Goal: Book appointment/travel/reservation

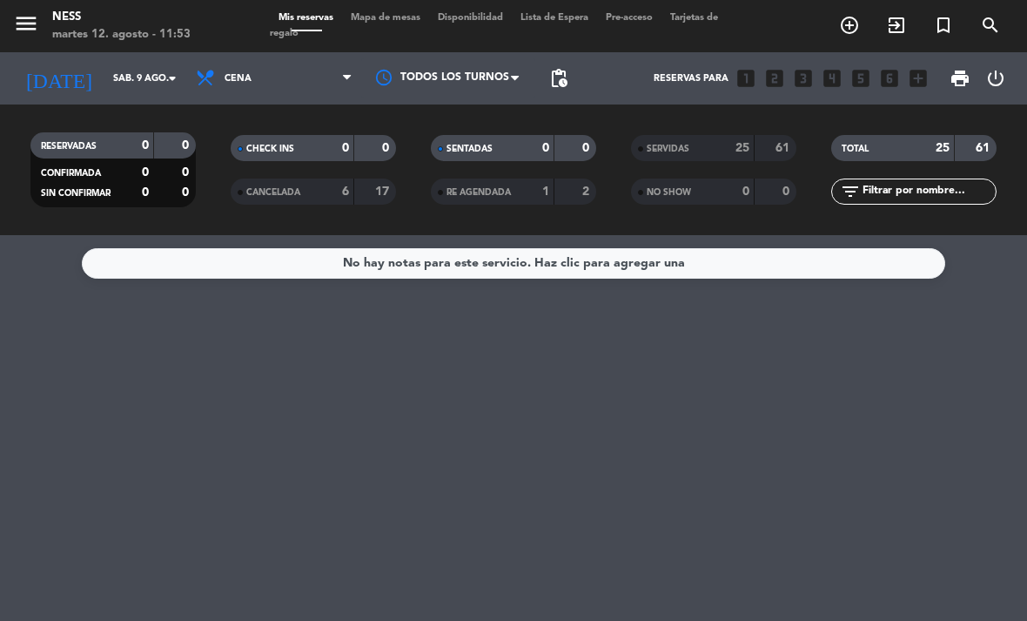
click at [401, 13] on span "Mapa de mesas" at bounding box center [385, 18] width 87 height 10
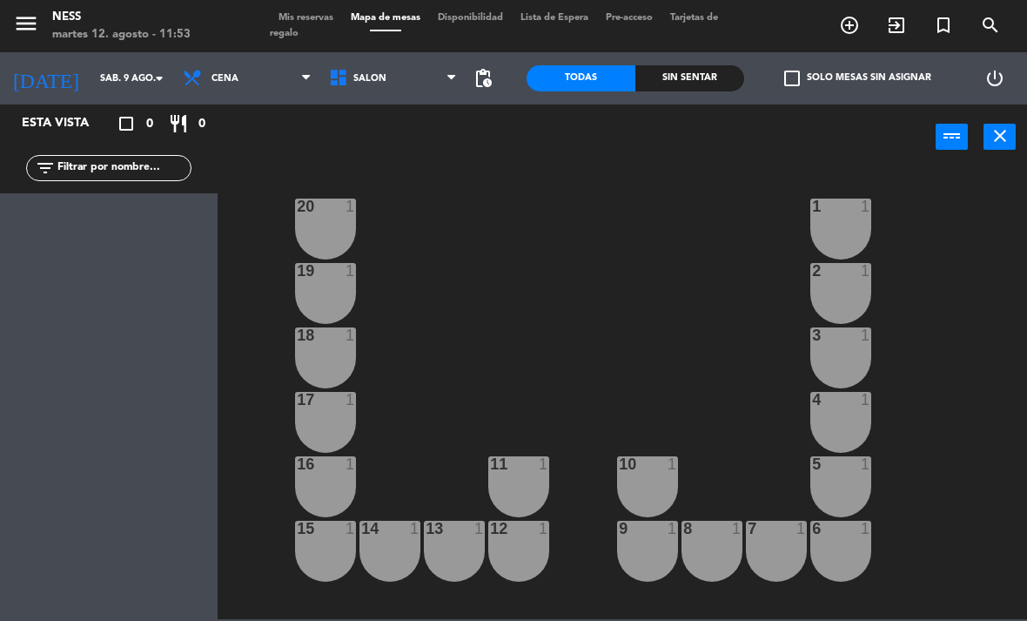
click at [91, 76] on input "sáb. 9 ago." at bounding box center [155, 78] width 129 height 29
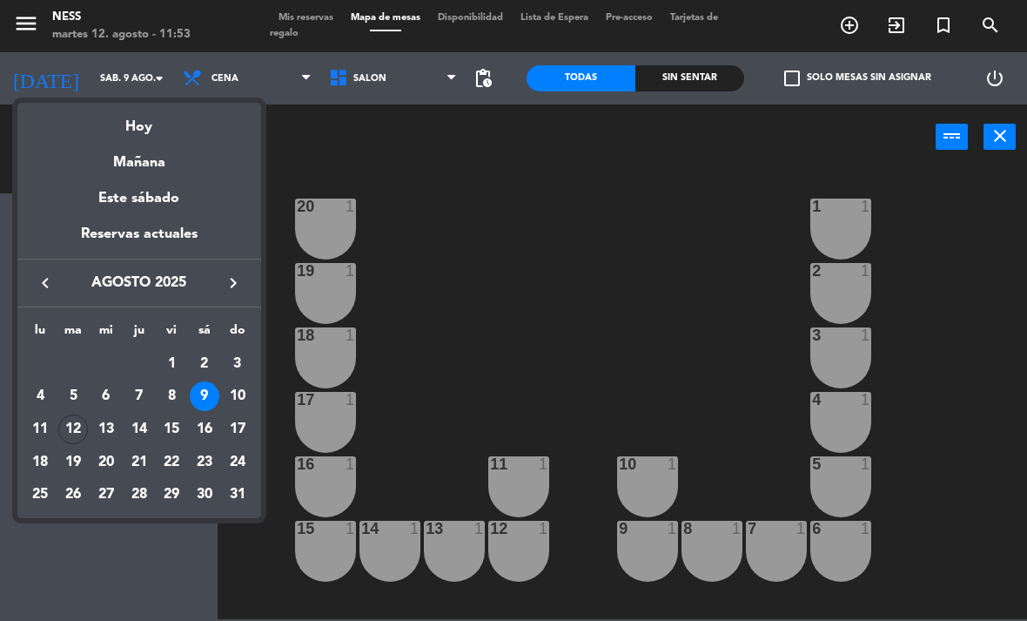
click at [71, 420] on div "12" at bounding box center [73, 429] width 30 height 30
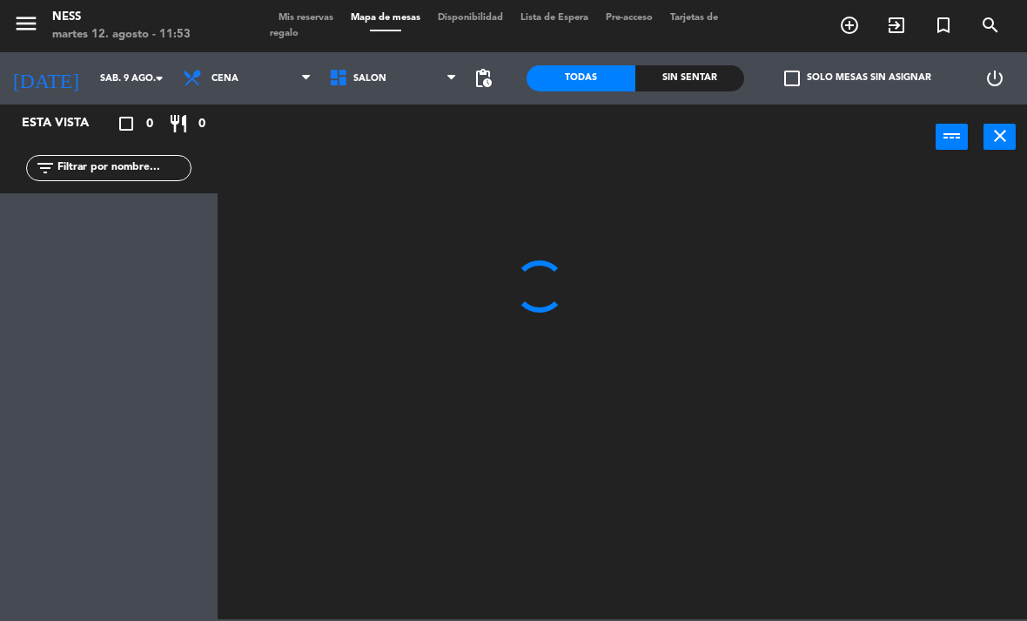
type input "[DATE] ago."
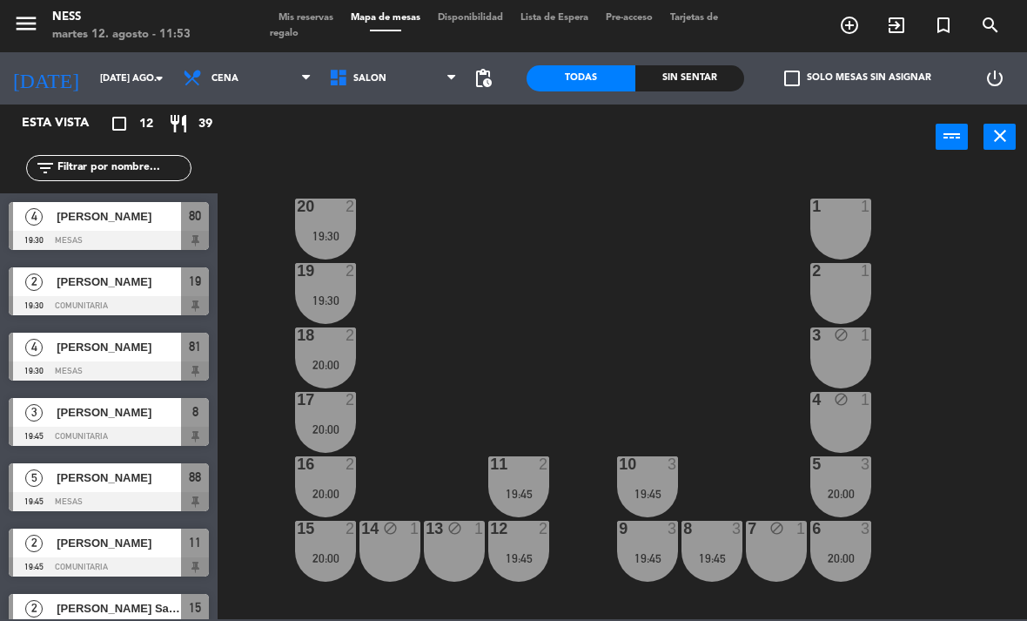
click at [245, 80] on span "Cena" at bounding box center [247, 78] width 146 height 38
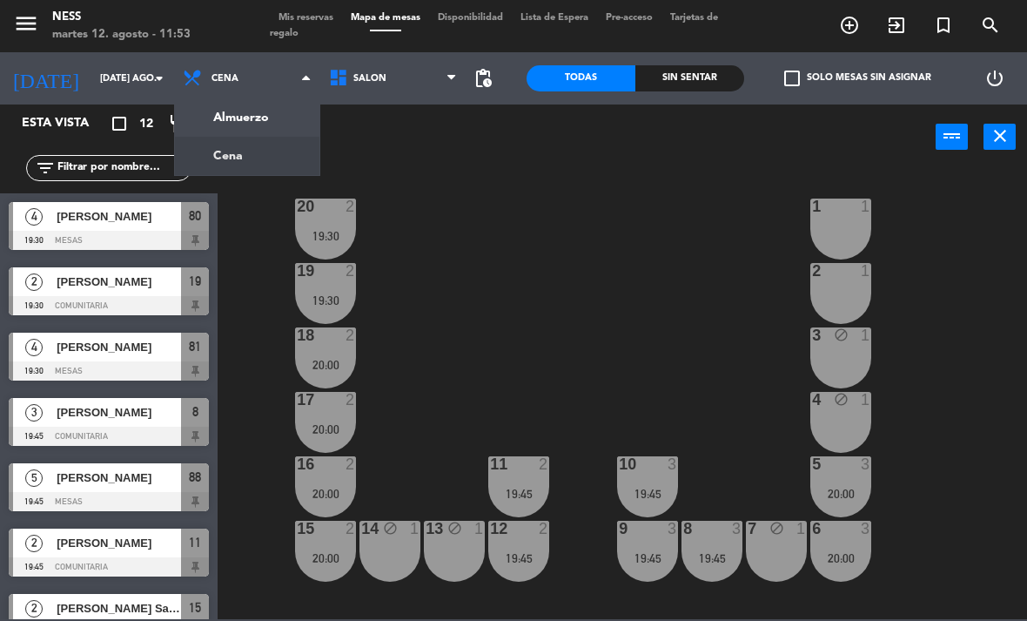
click at [269, 117] on ng-component "menu Ness martes 12. agosto - 11:53 Mis reservas Mapa de mesas Disponibilidad L…" at bounding box center [513, 309] width 1027 height 619
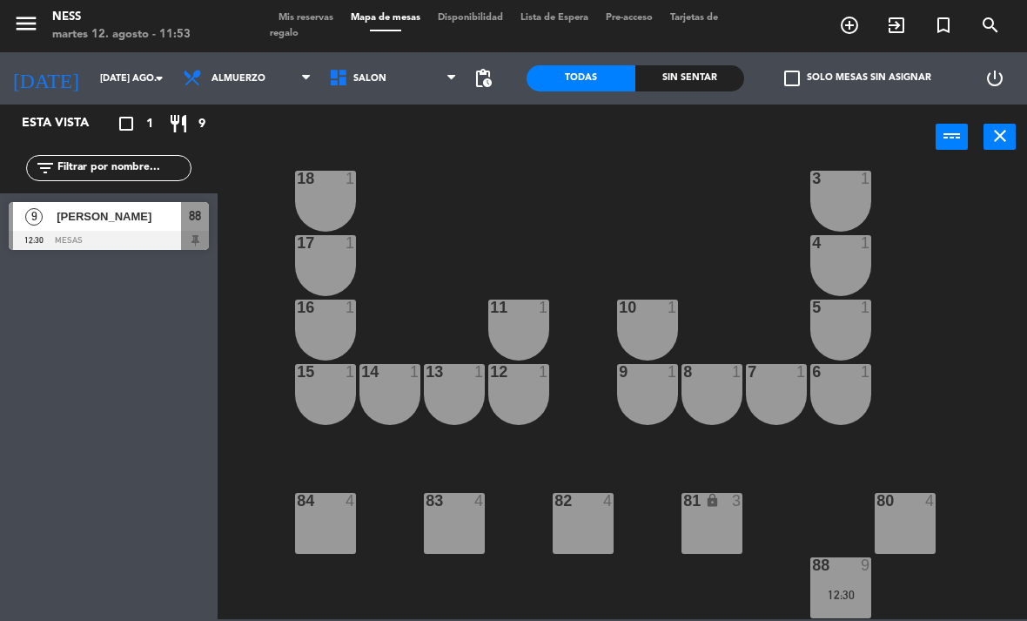
scroll to position [157, 0]
click at [911, 494] on div at bounding box center [905, 501] width 29 height 16
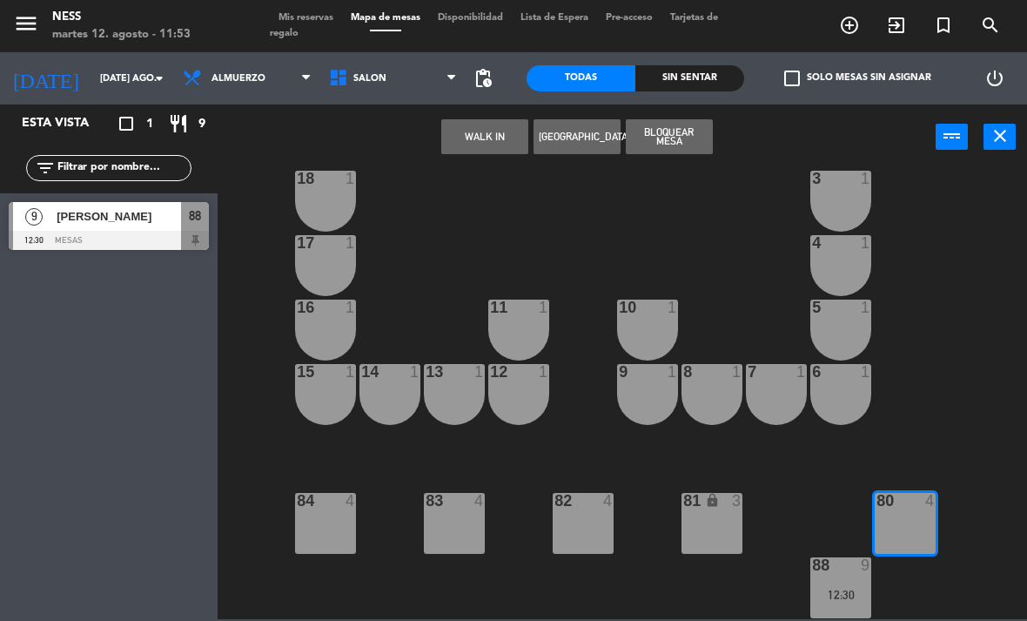
click at [492, 134] on button "WALK IN" at bounding box center [484, 136] width 87 height 35
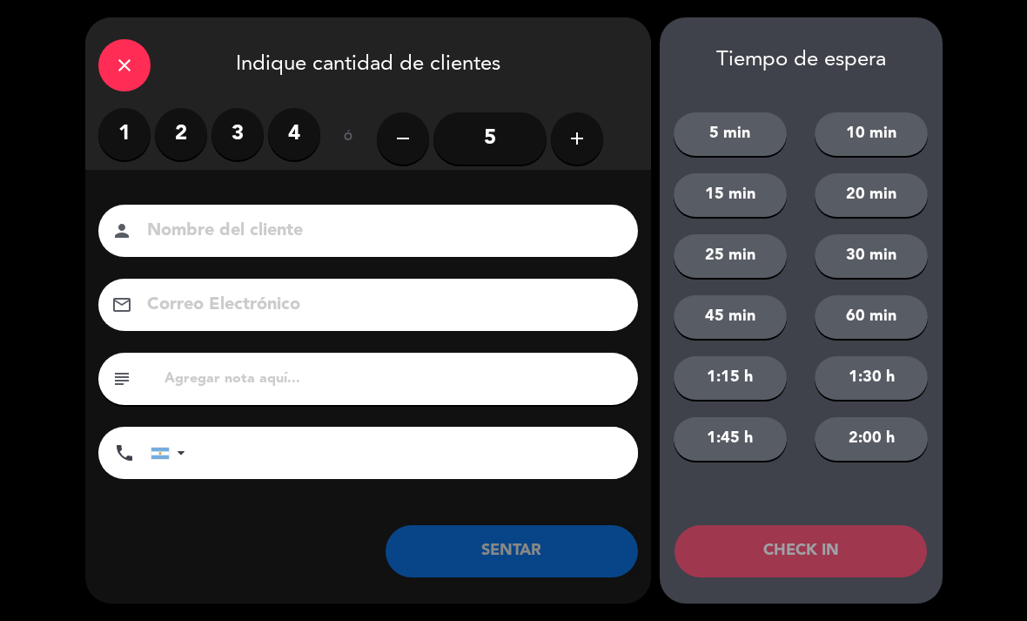
click at [581, 135] on icon "add" at bounding box center [577, 138] width 21 height 21
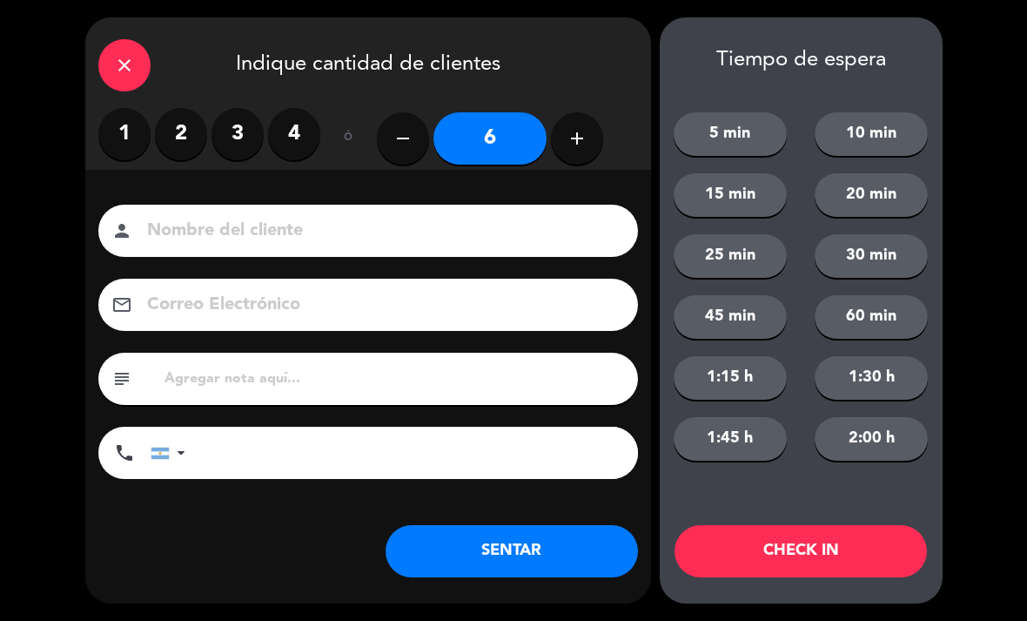
click at [576, 132] on icon "add" at bounding box center [577, 138] width 21 height 21
type input "7"
click at [443, 218] on input at bounding box center [380, 231] width 470 height 30
type input "[PERSON_NAME]"
click at [122, 67] on icon "close" at bounding box center [124, 65] width 21 height 21
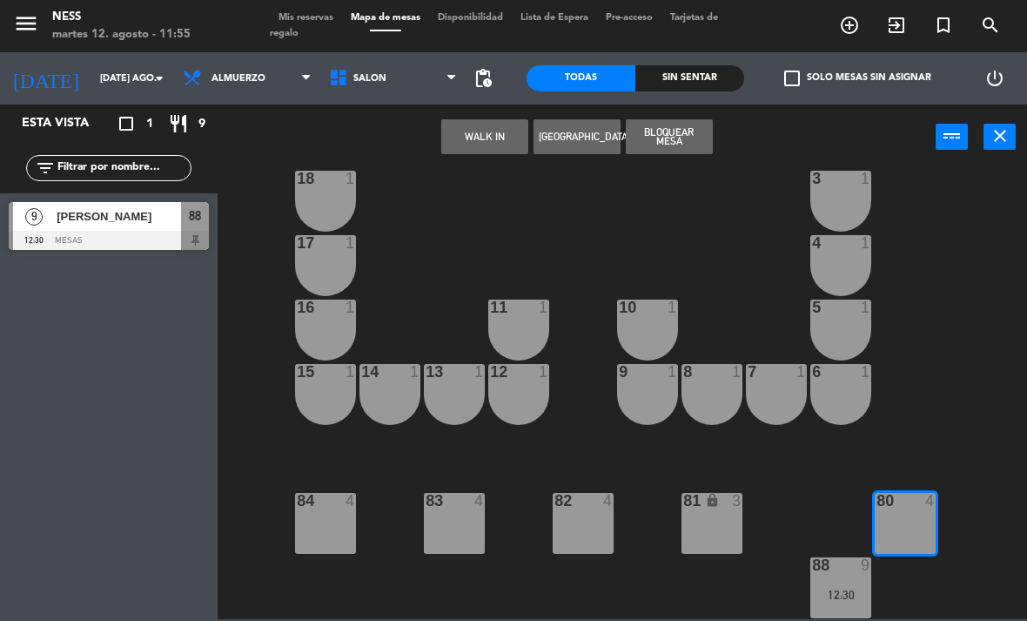
click at [597, 138] on button "[GEOGRAPHIC_DATA]" at bounding box center [576, 136] width 87 height 35
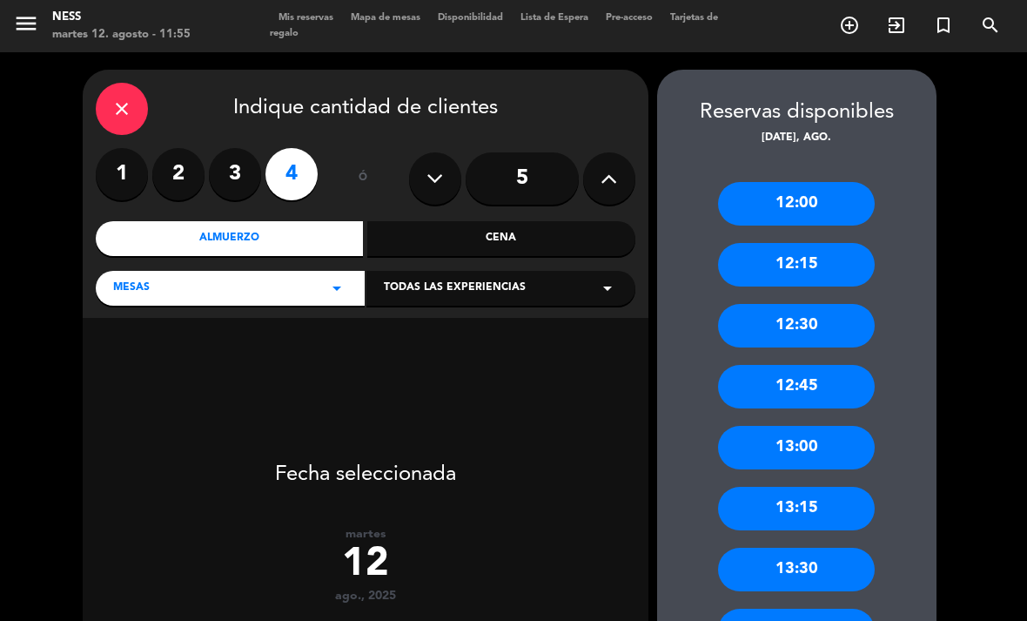
click at [616, 176] on icon at bounding box center [609, 178] width 17 height 26
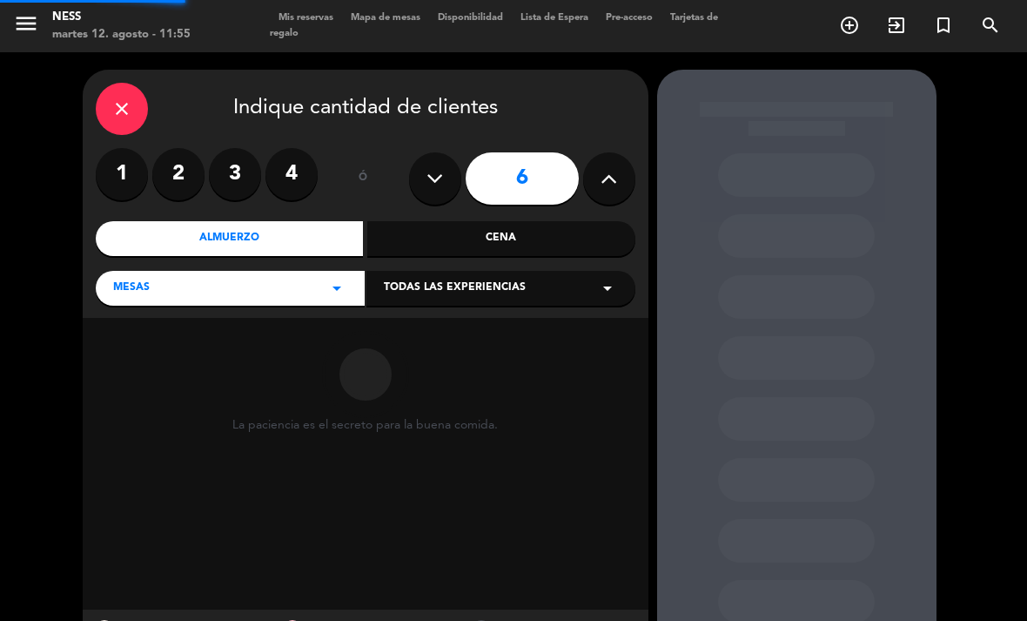
click at [605, 173] on icon at bounding box center [609, 178] width 17 height 26
type input "7"
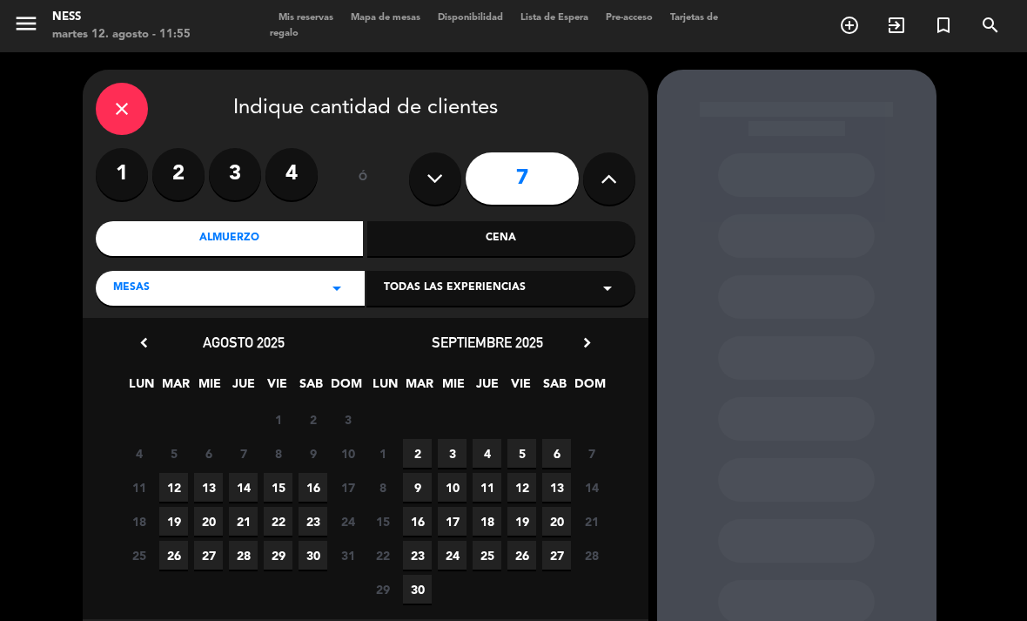
click at [169, 487] on span "12" at bounding box center [173, 487] width 29 height 29
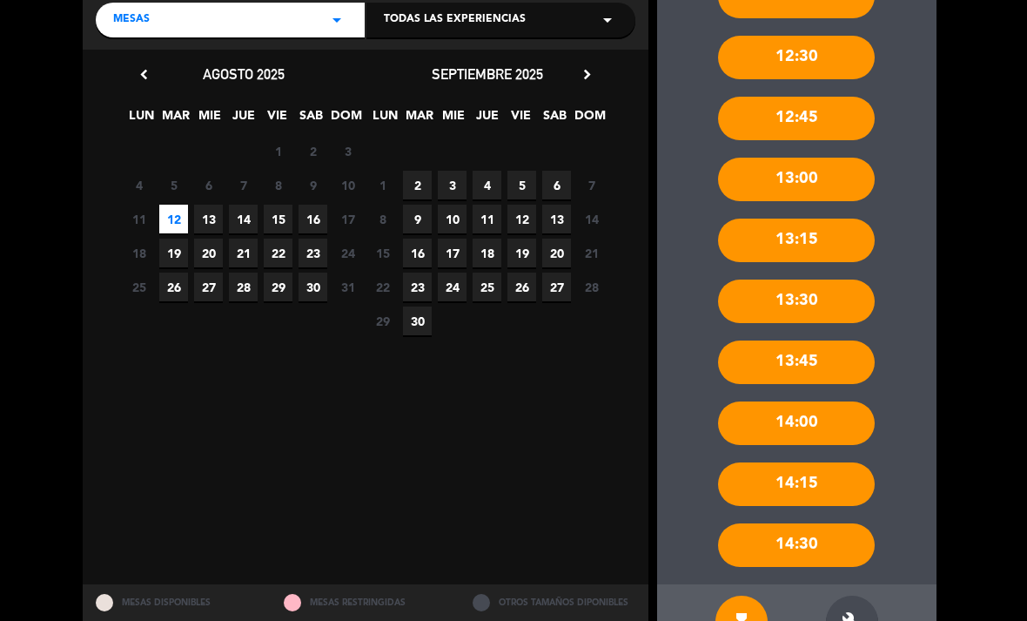
scroll to position [267, 0]
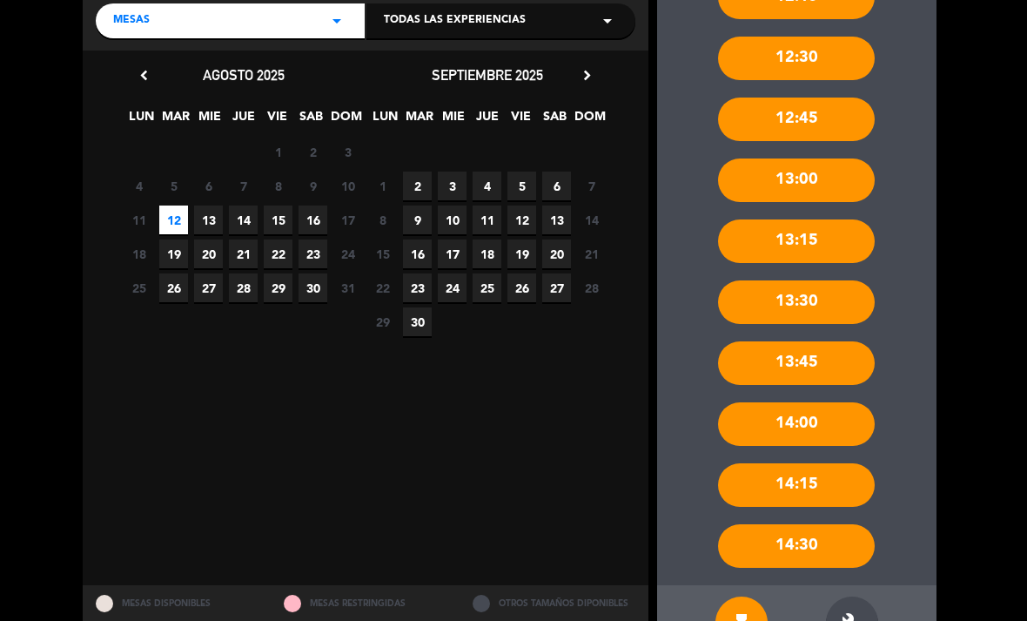
click at [862, 612] on icon "build" at bounding box center [852, 622] width 21 height 21
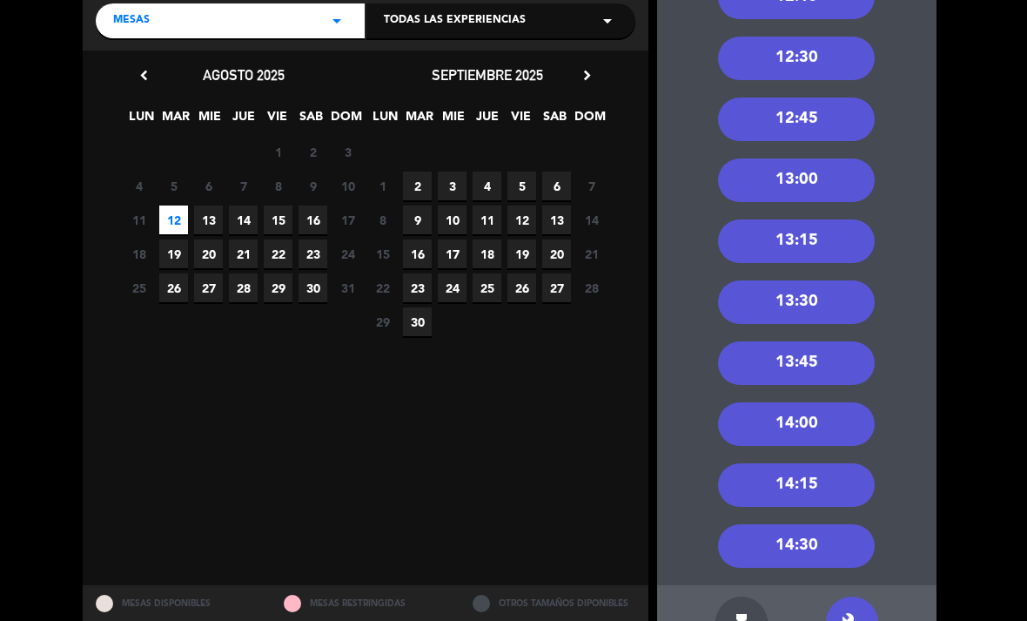
click at [821, 402] on div "14:00" at bounding box center [796, 424] width 157 height 44
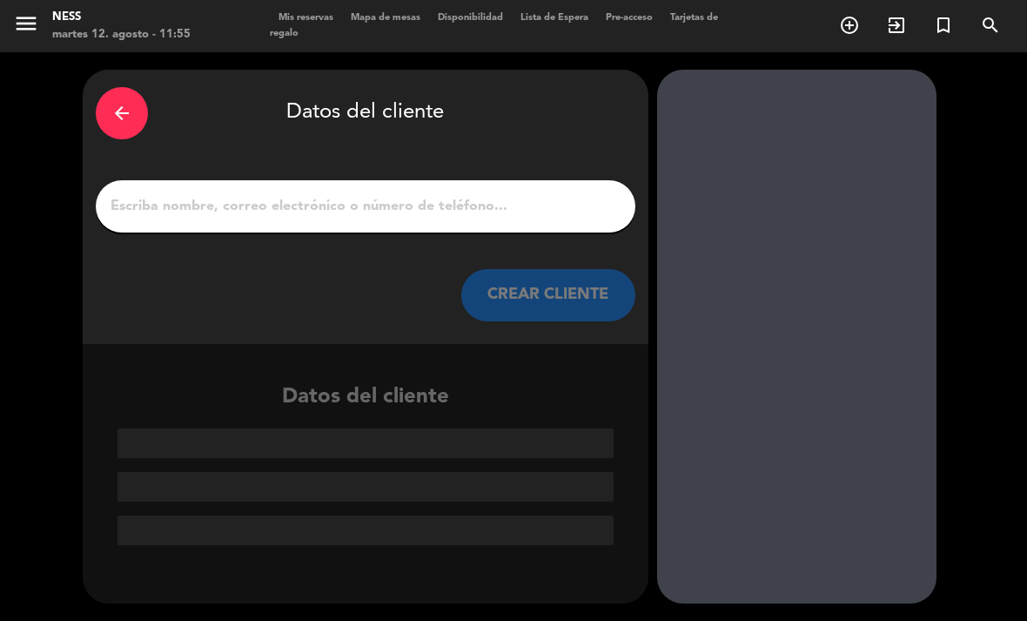
click at [359, 194] on input "1" at bounding box center [365, 206] width 513 height 24
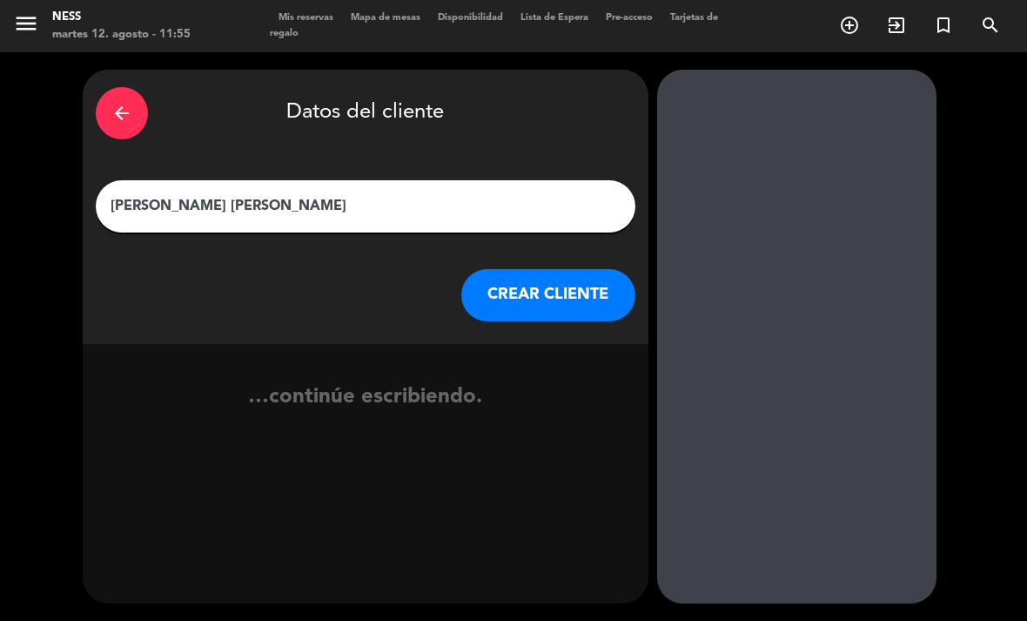
type input "[PERSON_NAME] [PERSON_NAME]"
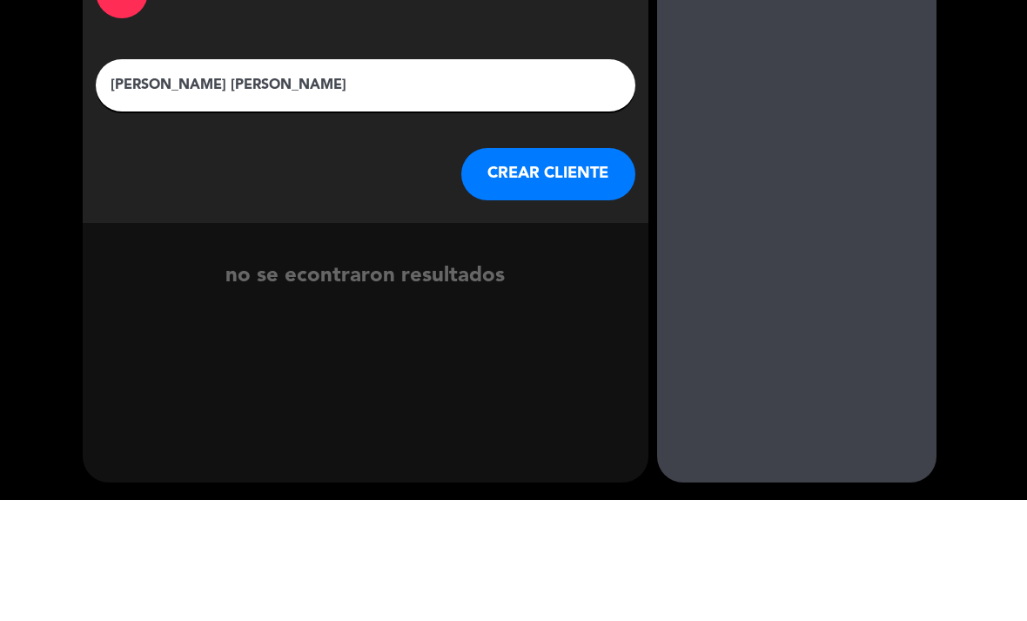
click at [541, 269] on button "CREAR CLIENTE" at bounding box center [548, 295] width 174 height 52
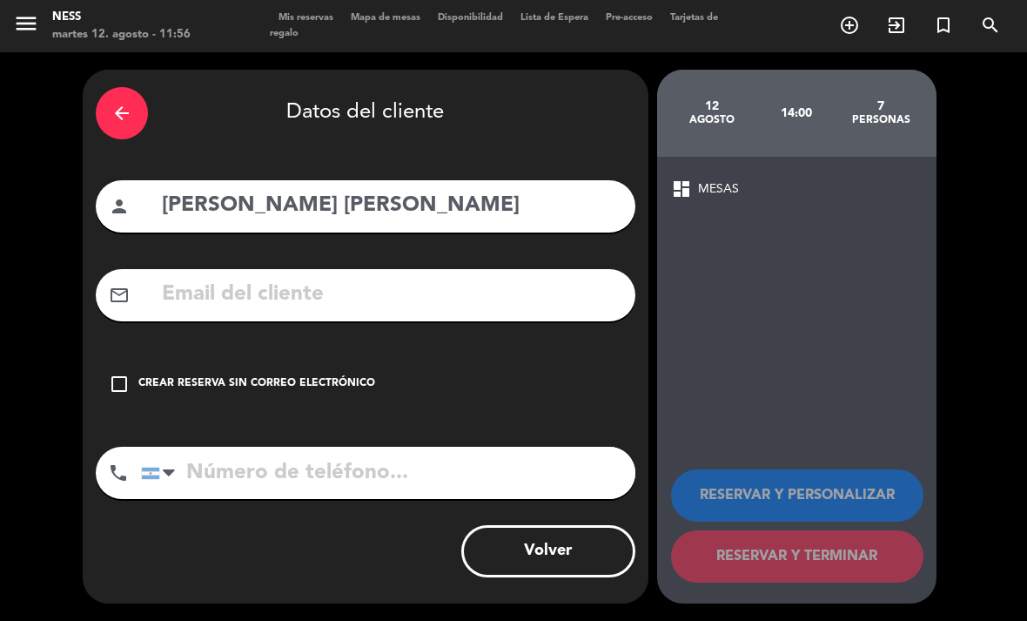
click at [291, 358] on div "check_box_outline_blank Crear reserva sin correo electrónico" at bounding box center [366, 384] width 540 height 52
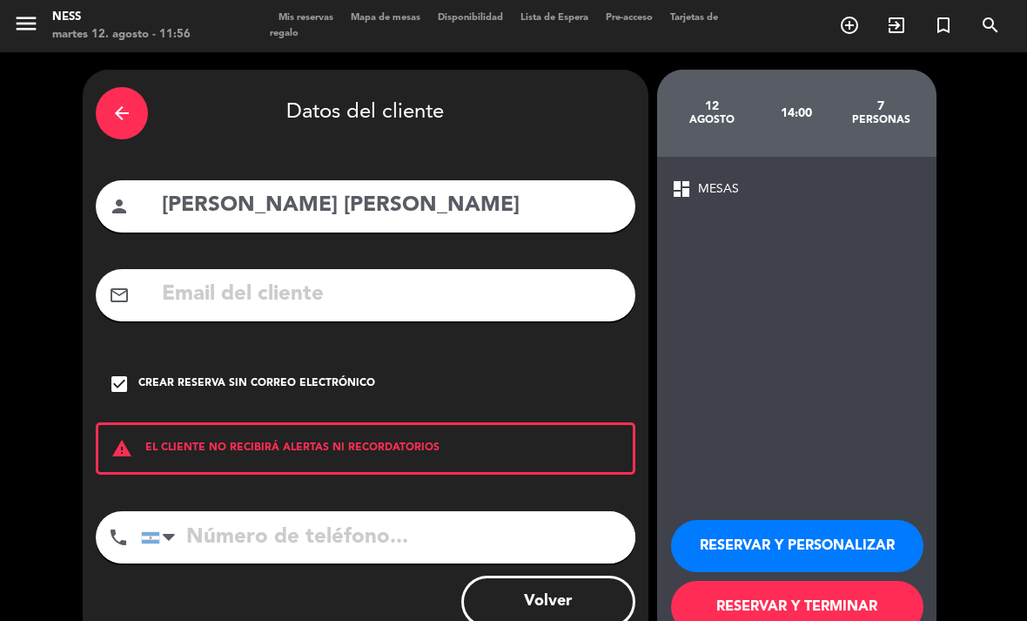
click at [812, 580] on button "RESERVAR Y TERMINAR" at bounding box center [797, 606] width 252 height 52
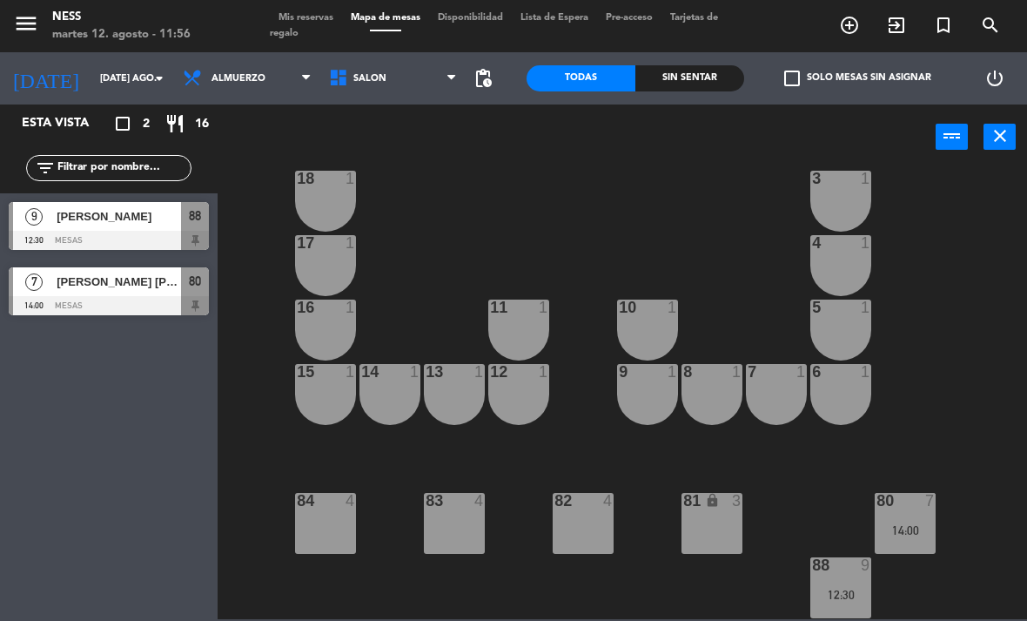
scroll to position [157, 0]
